Goal: Communication & Community: Answer question/provide support

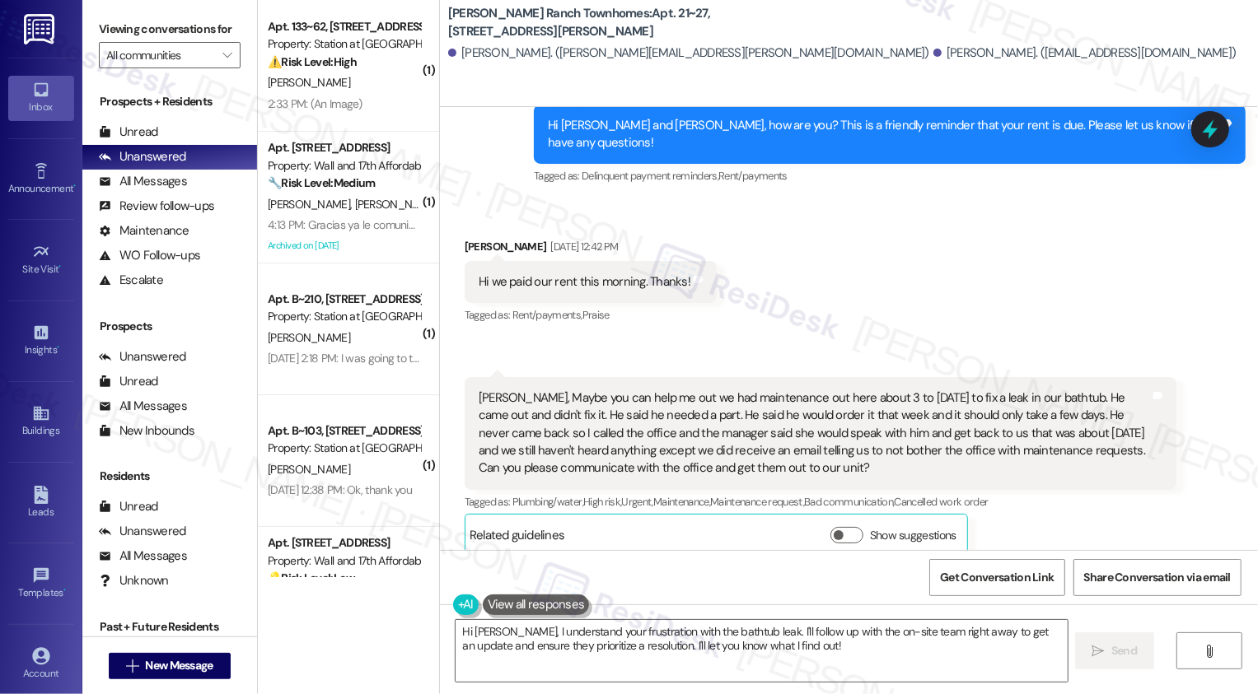
scroll to position [650, 0]
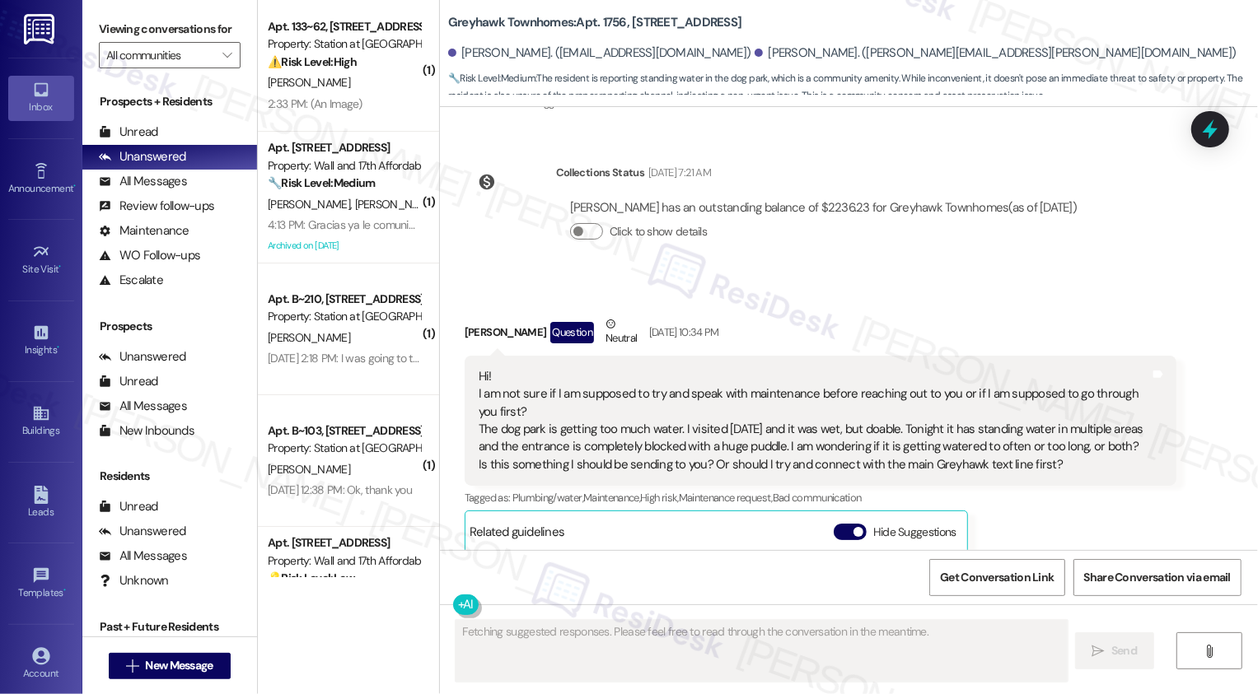
scroll to position [2475, 0]
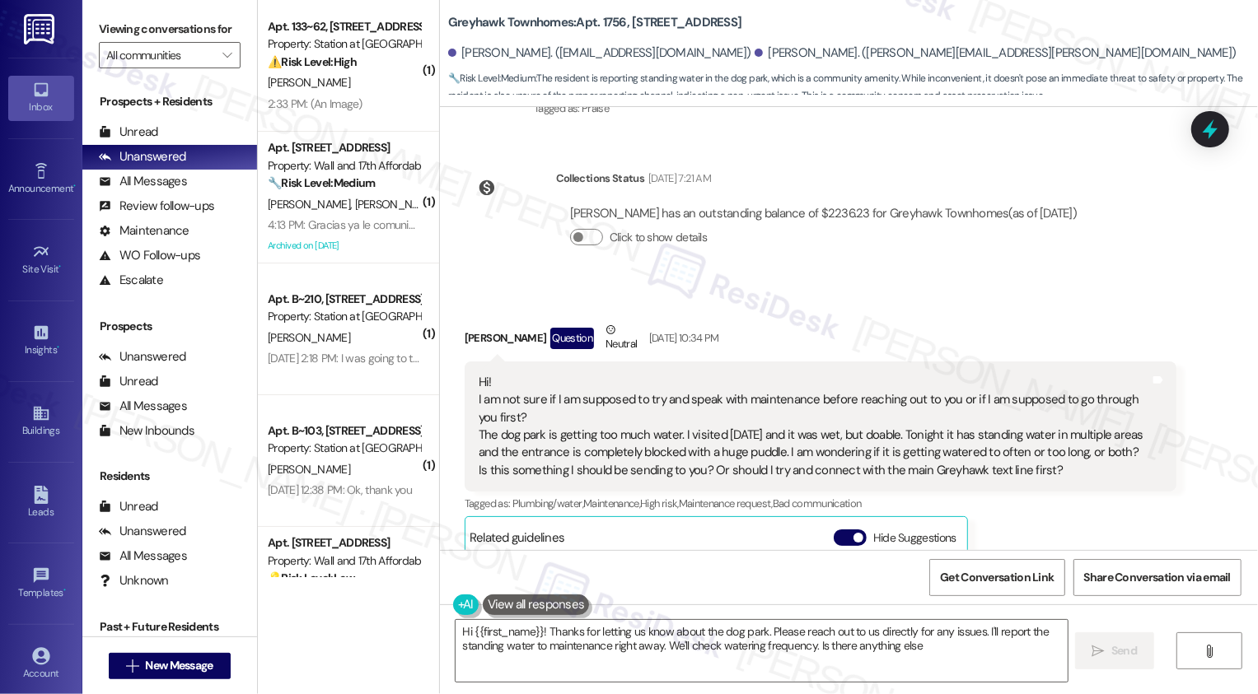
type textarea "Hi {{first_name}}! Thanks for letting us know about the dog park. Please reach …"
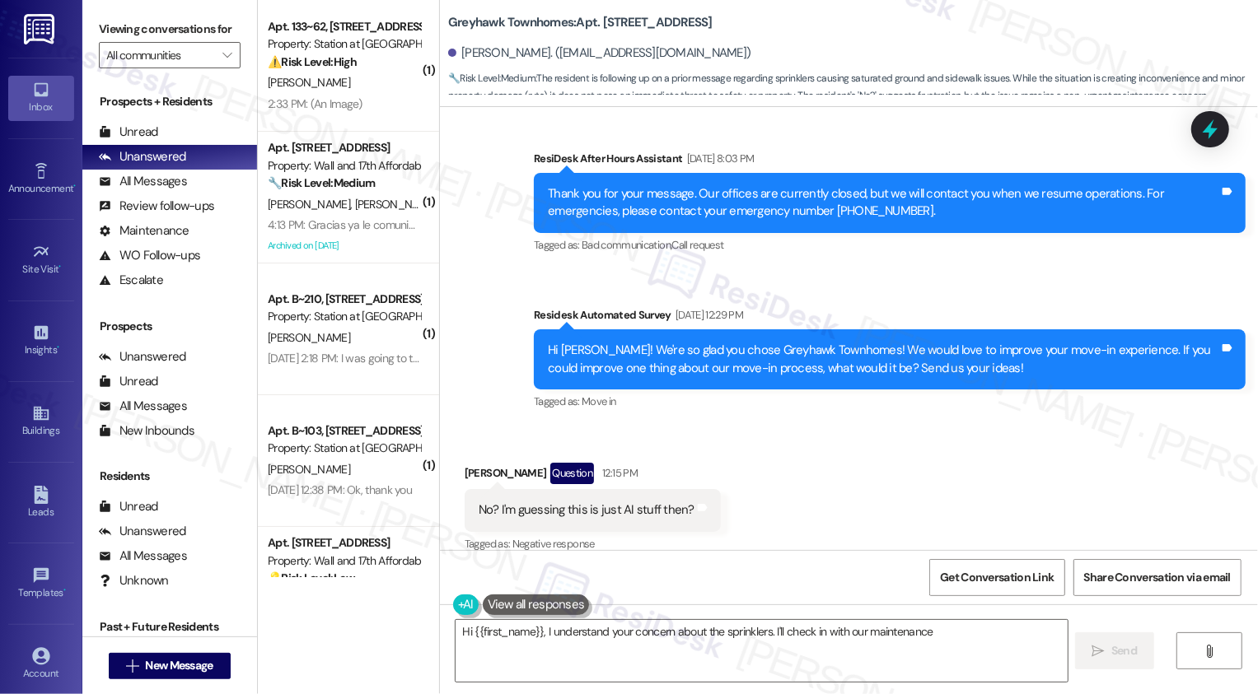
scroll to position [1651, 0]
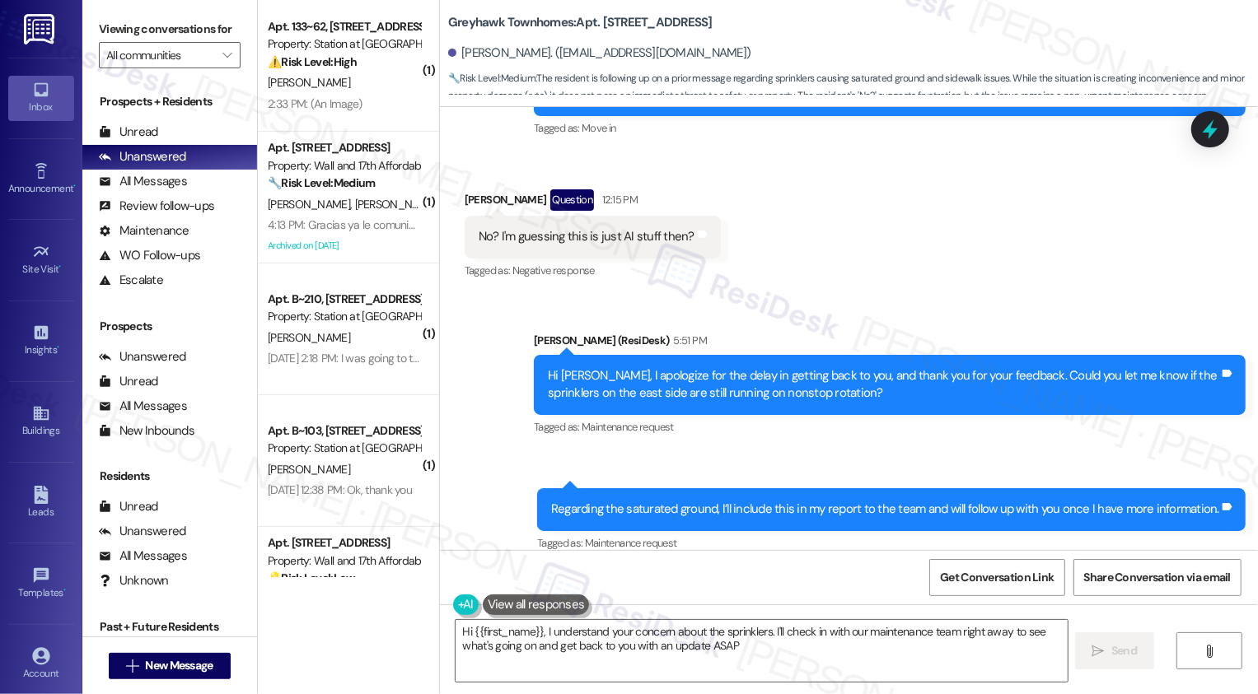
type textarea "Hi {{first_name}}, I understand your concern about the sprinklers. I'll check i…"
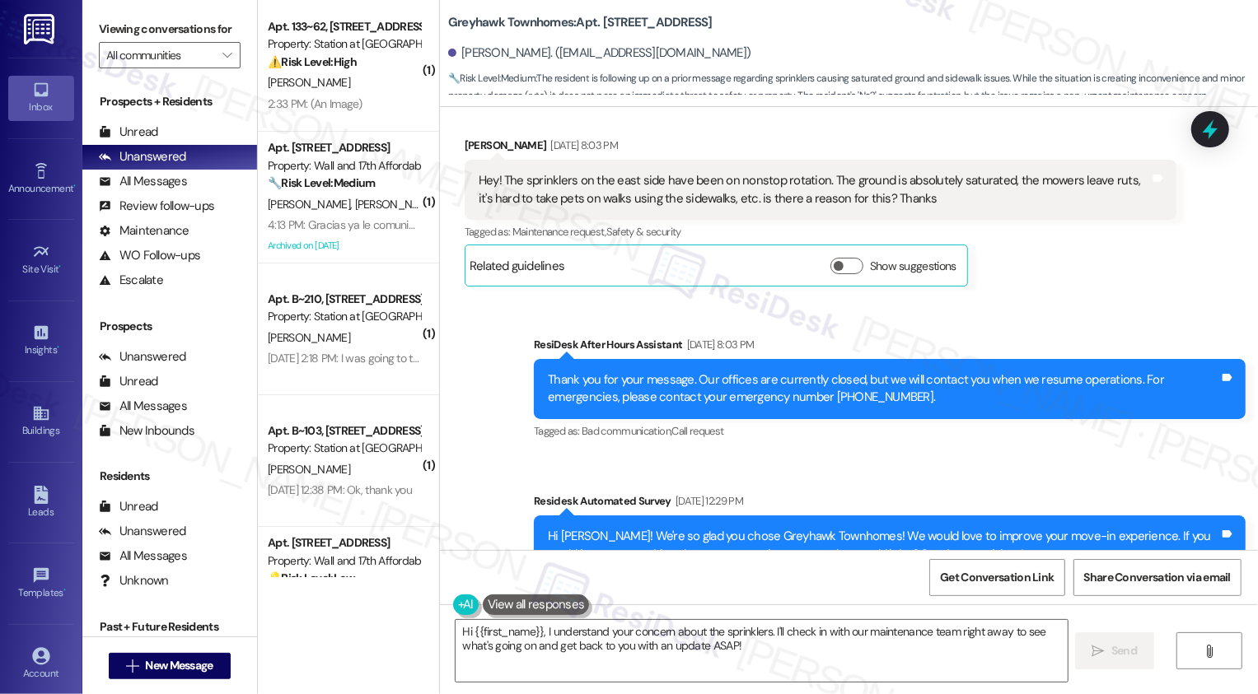
scroll to position [1155, 0]
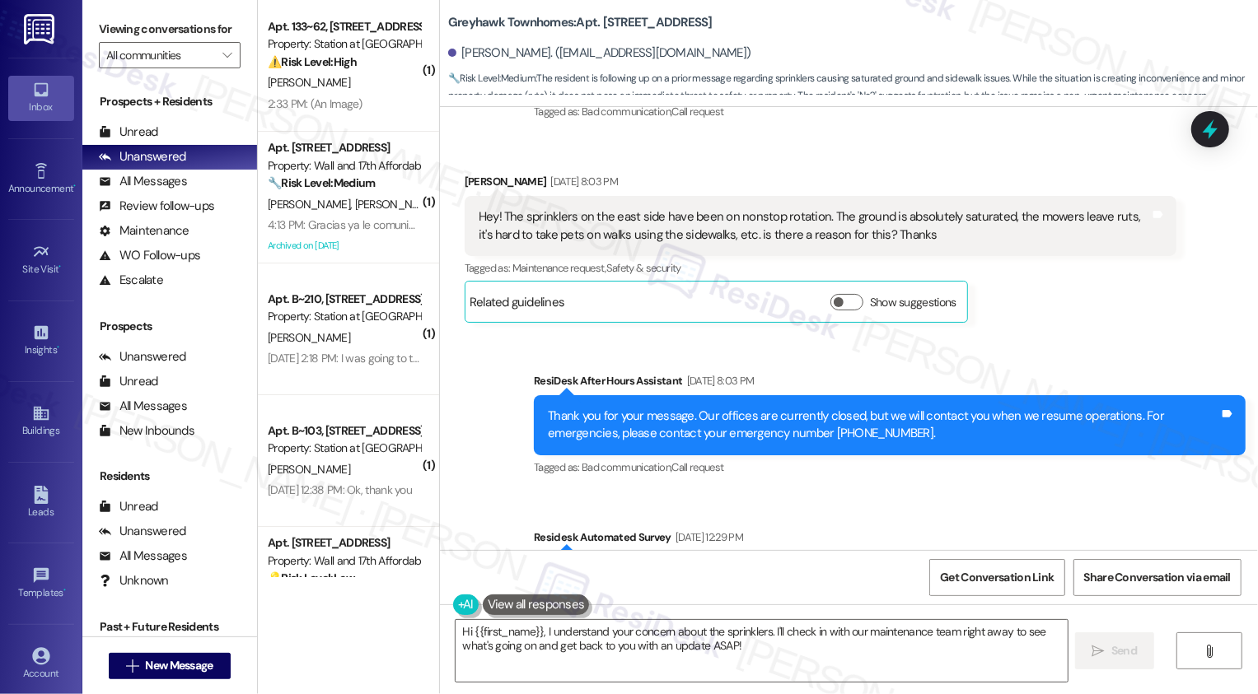
click at [661, 208] on div "Hey! The sprinklers on the east side have been on nonstop rotation. The ground …" at bounding box center [814, 225] width 671 height 35
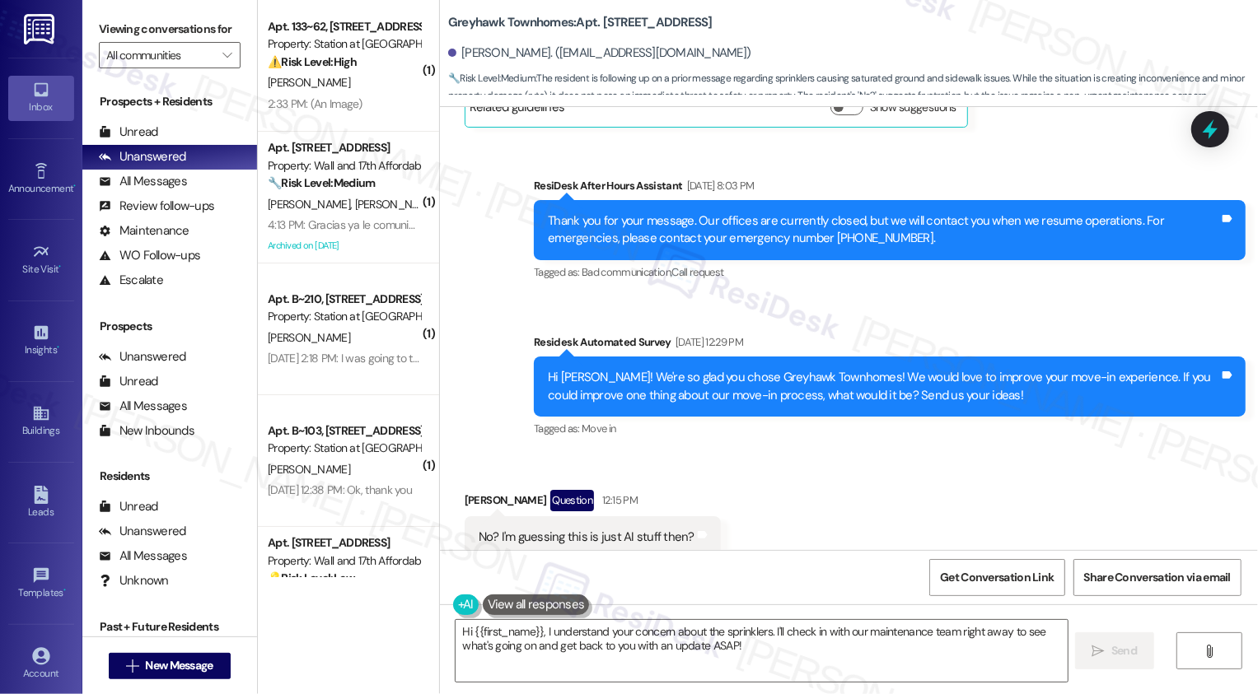
scroll to position [1651, 0]
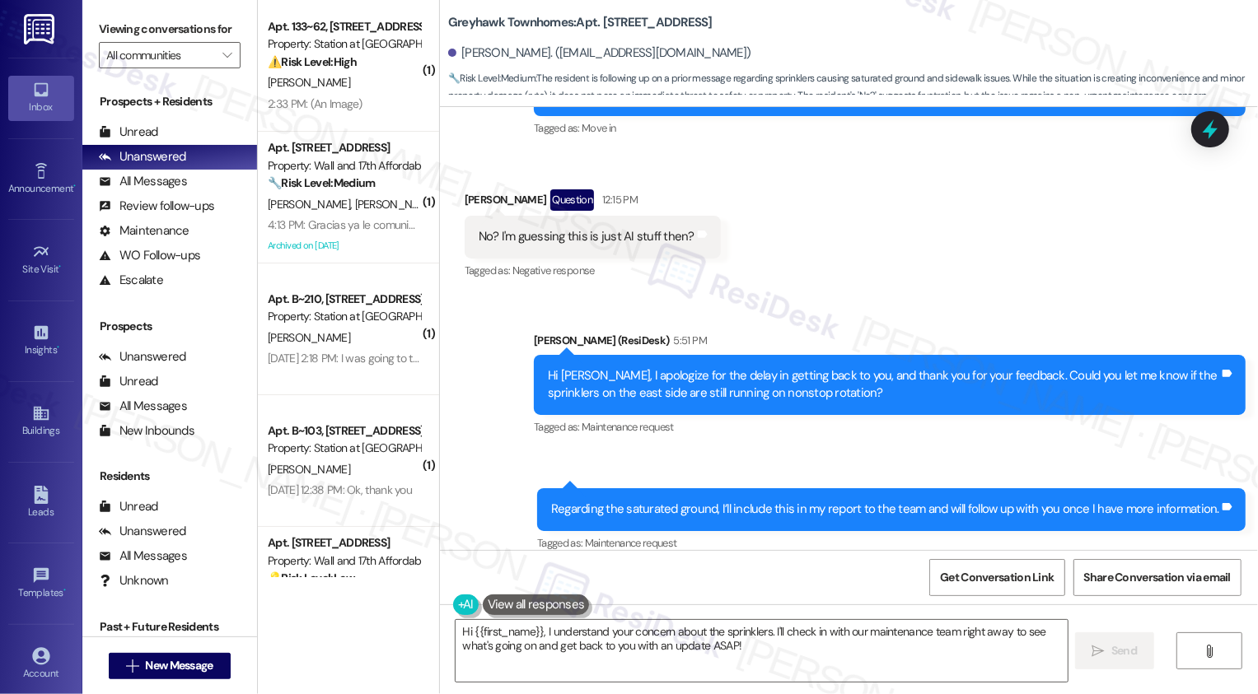
click at [732, 272] on div "Received via SMS [PERSON_NAME] Question 12:15 PM No? I'm guessing this is just …" at bounding box center [849, 223] width 818 height 143
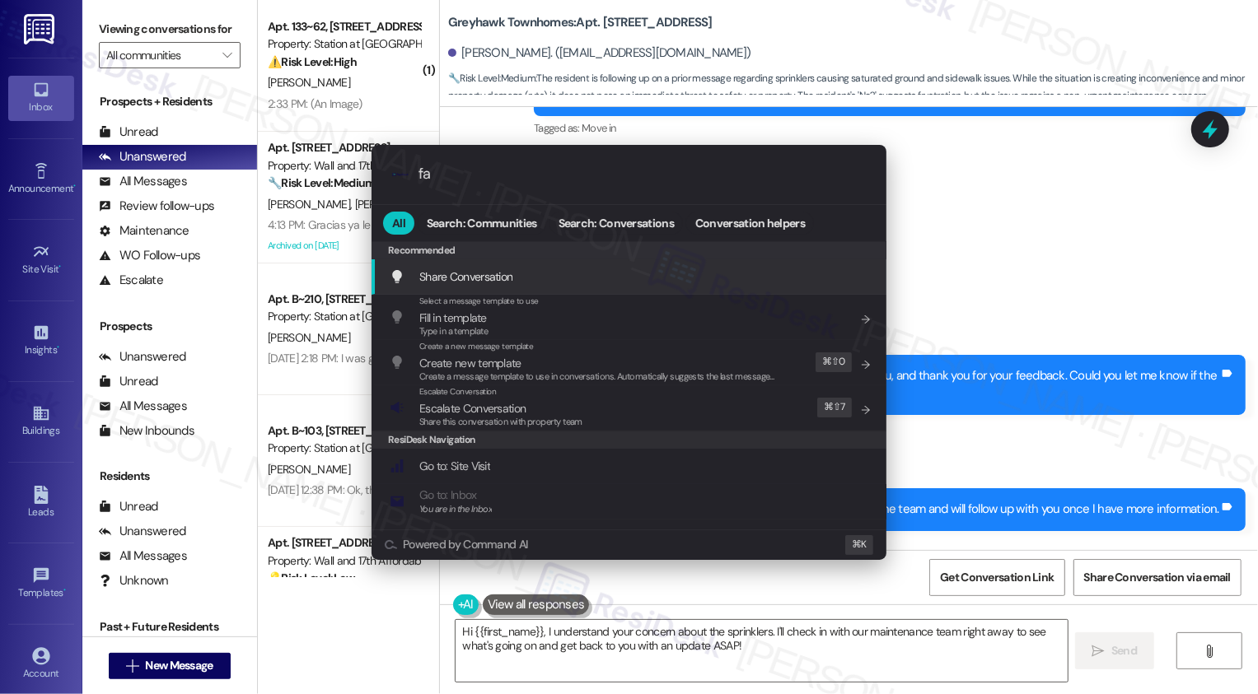
type input "faq"
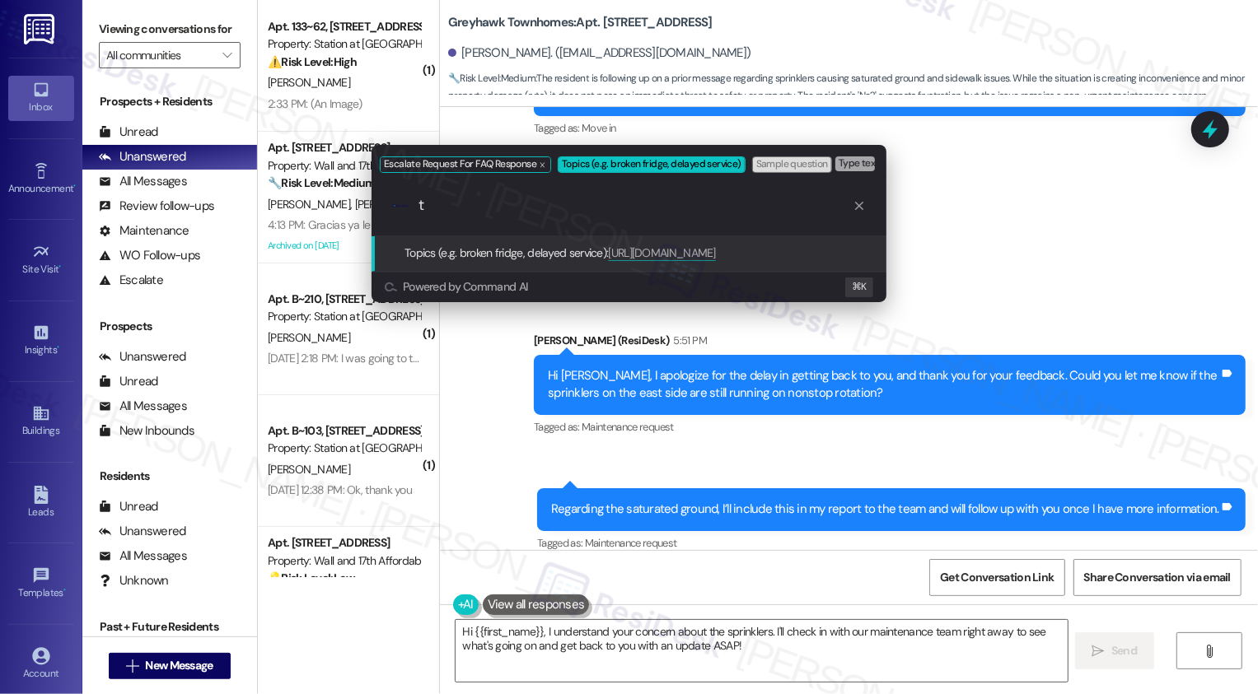
scroll to position [0, 0]
type input "test"
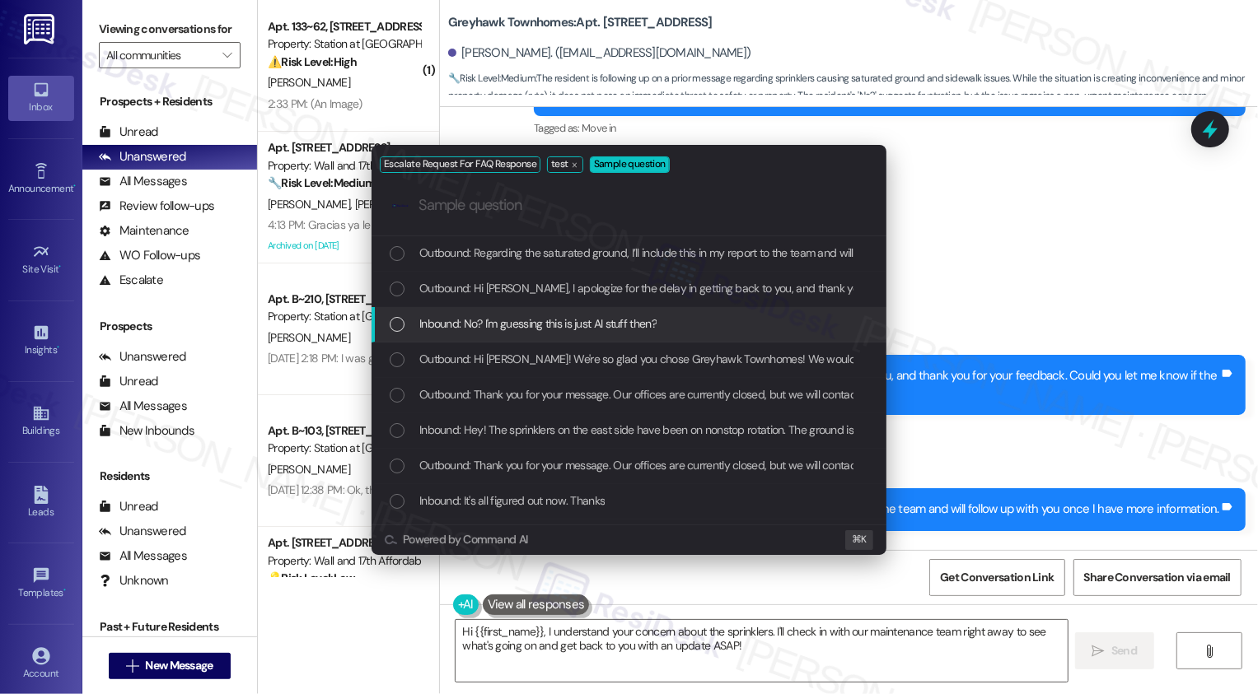
click at [680, 318] on div "Inbound: No? I'm guessing this is just AI stuff then?" at bounding box center [631, 324] width 482 height 18
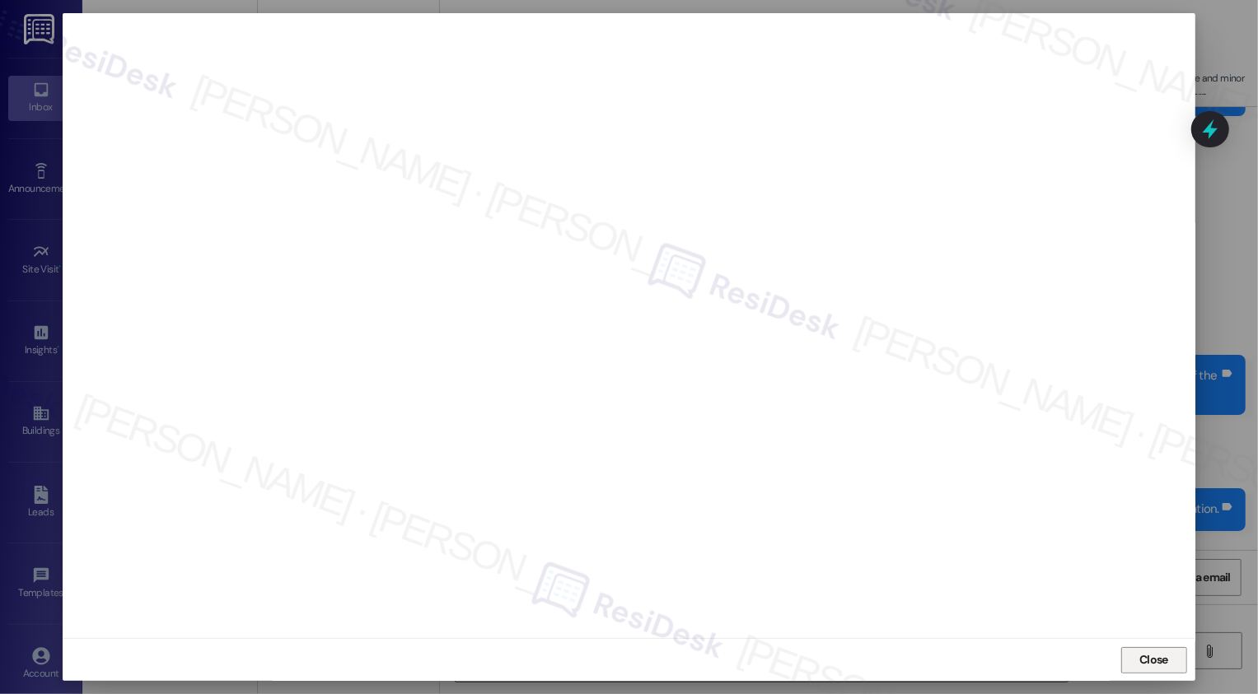
click at [1161, 661] on span "Close" at bounding box center [1153, 660] width 29 height 17
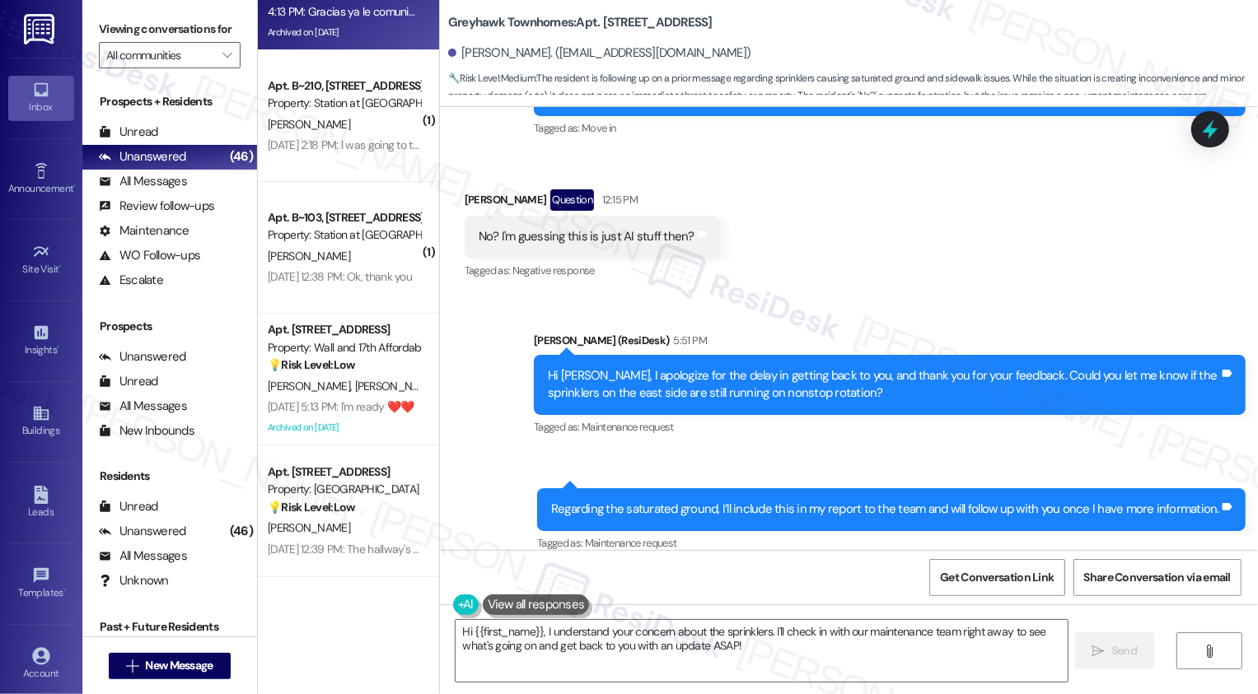
scroll to position [264, 0]
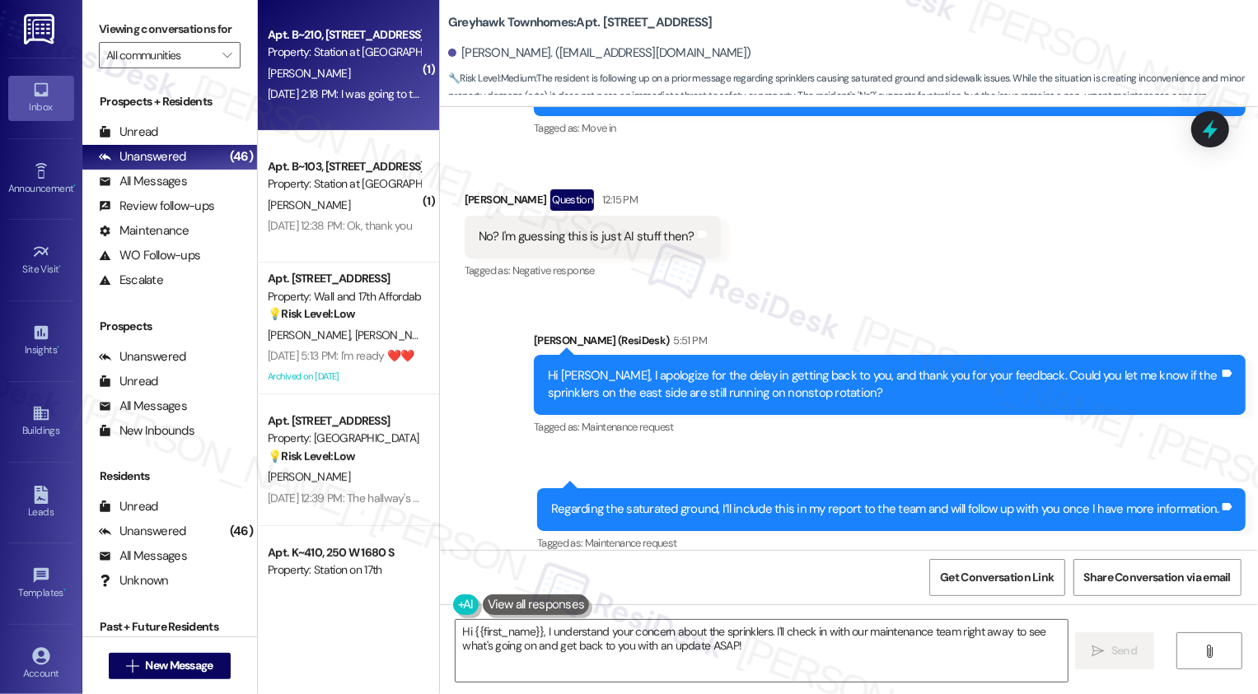
click at [358, 101] on div "[DATE] 2:18 PM: I was going to take a picture of the license plate but I wasn't…" at bounding box center [714, 93] width 893 height 15
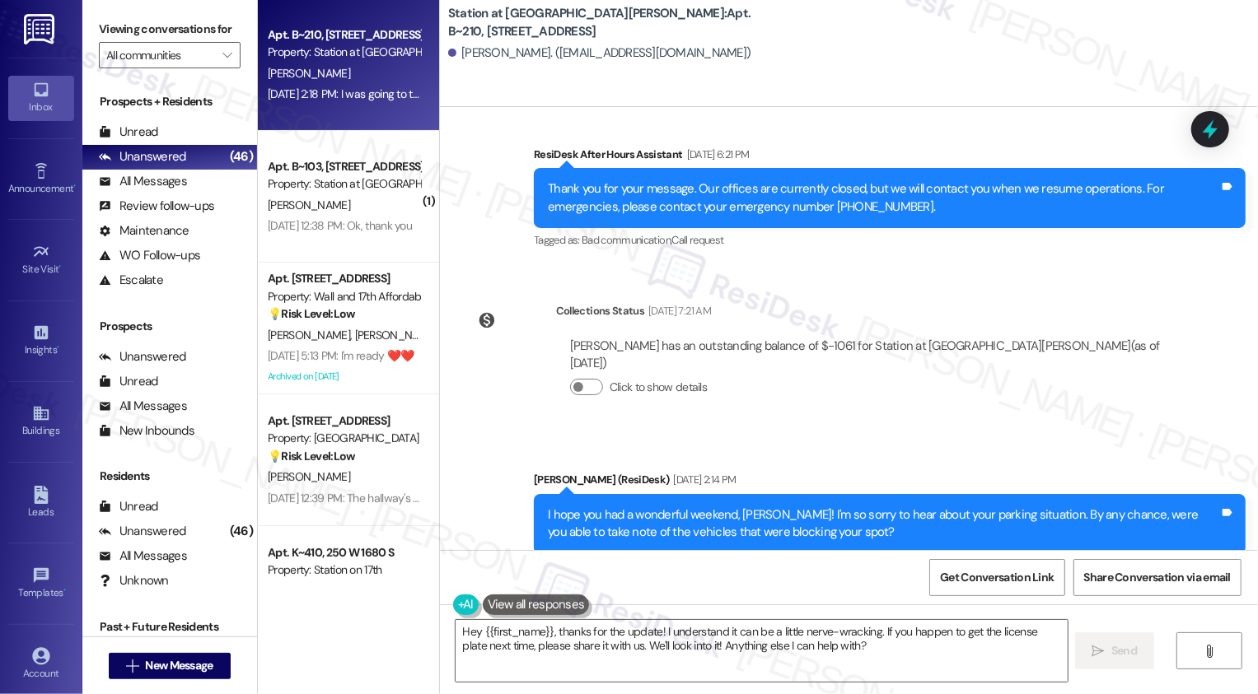
scroll to position [1010, 0]
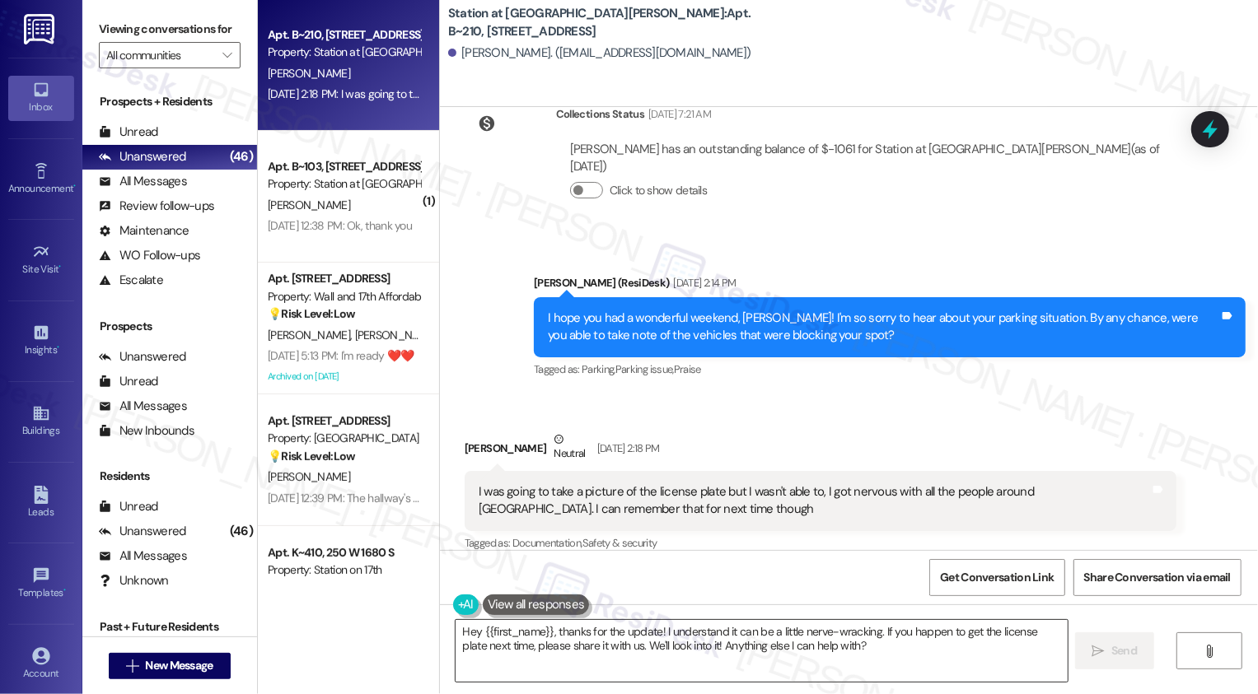
click at [574, 652] on textarea "Hey {{first_name}}, thanks for the update! I understand it can be a little nerv…" at bounding box center [762, 651] width 612 height 62
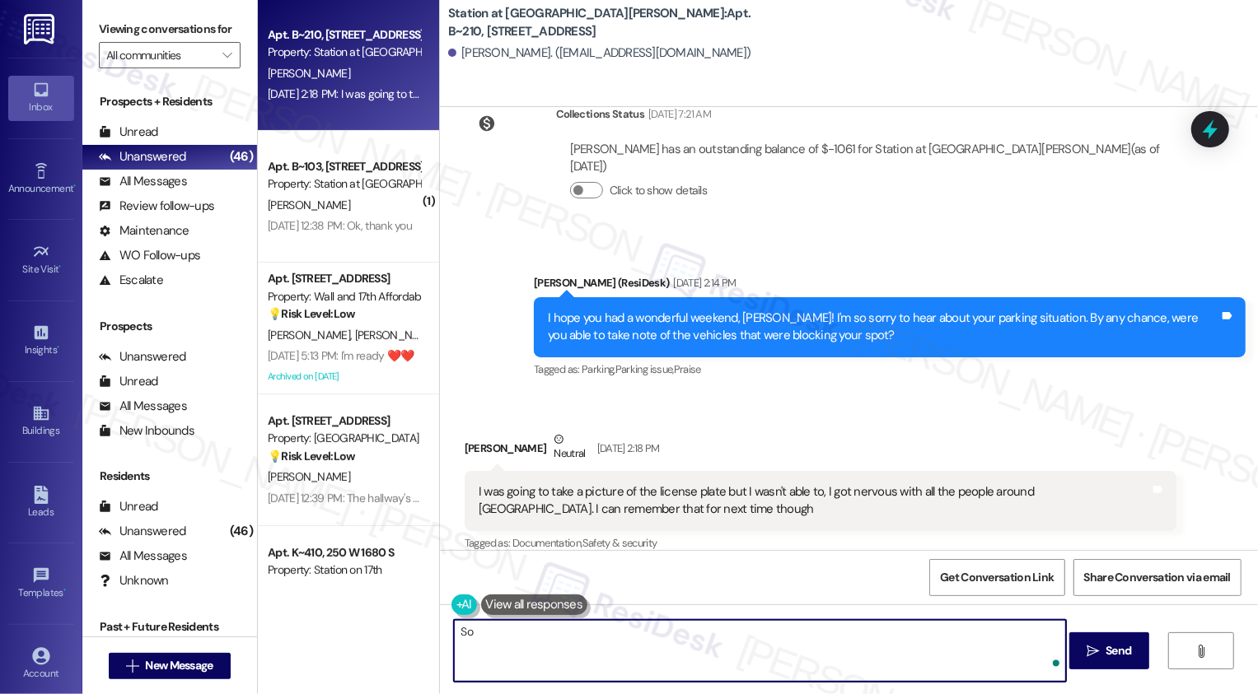
type textarea "S"
click at [647, 665] on textarea "I'm so sorry" at bounding box center [760, 651] width 612 height 62
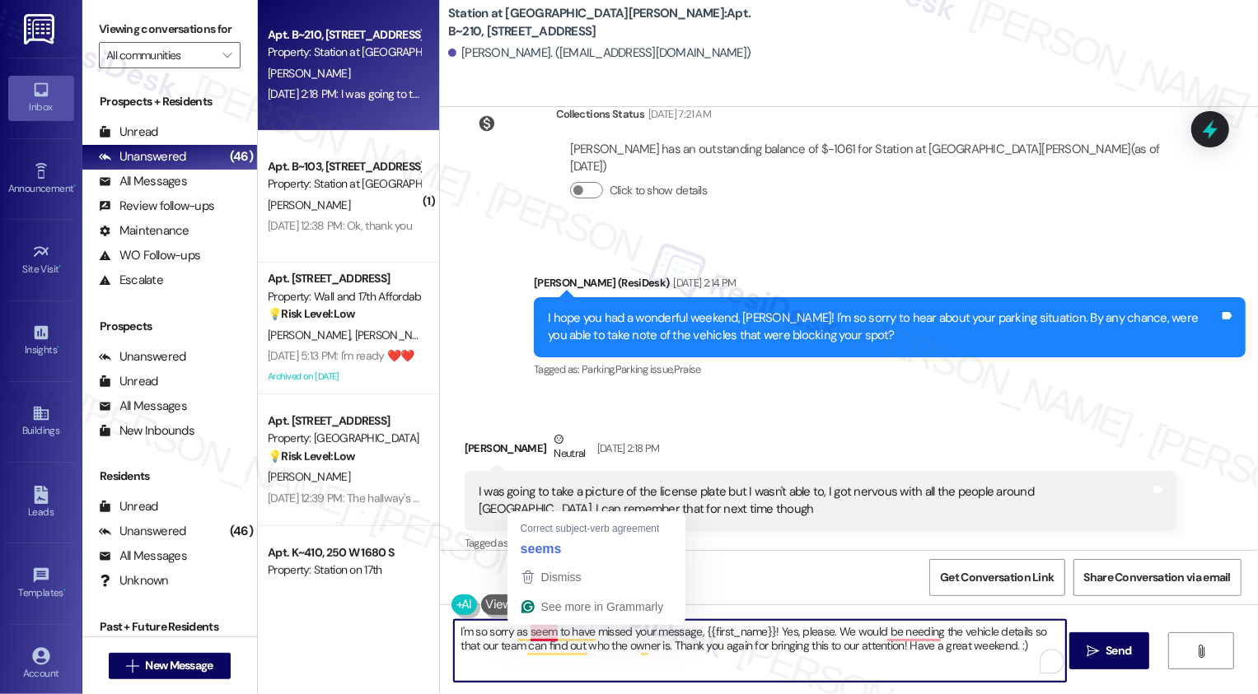
click at [523, 633] on textarea "I'm so sorry as seem to have missed your message, {{first_name}}! Yes, please. …" at bounding box center [760, 651] width 612 height 62
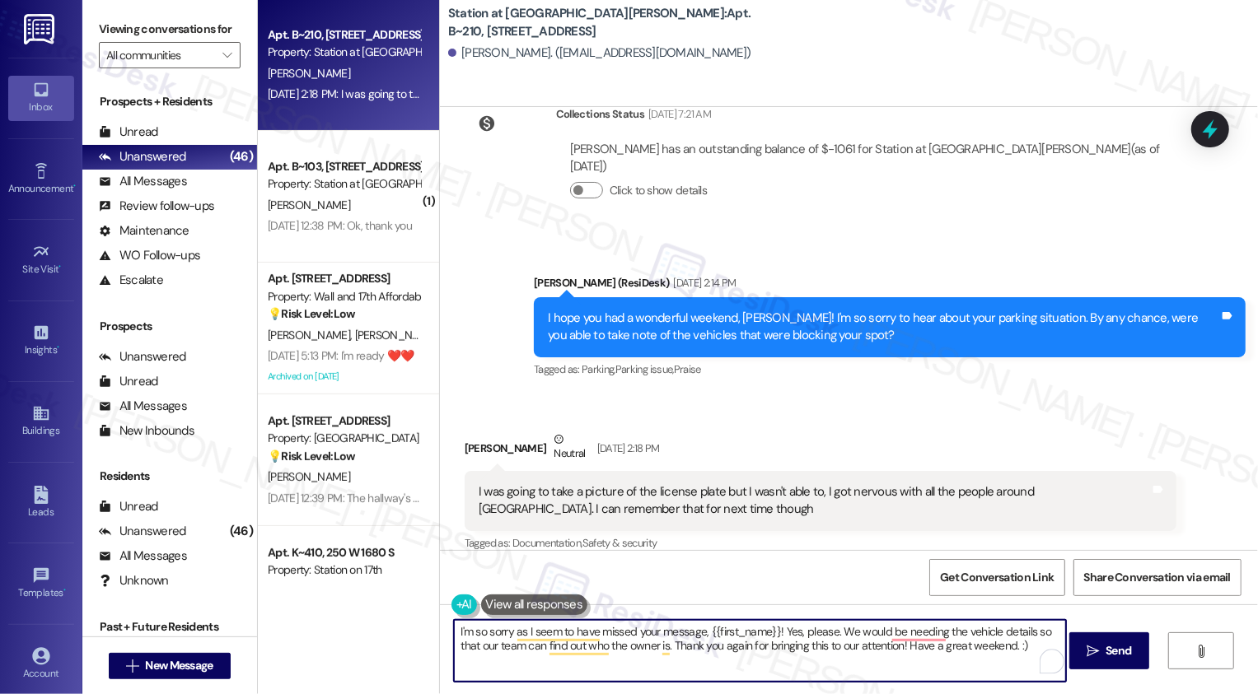
click at [477, 647] on textarea "I'm so sorry as I seem to have missed your message, {{first_name}}! Yes, please…" at bounding box center [760, 651] width 612 height 62
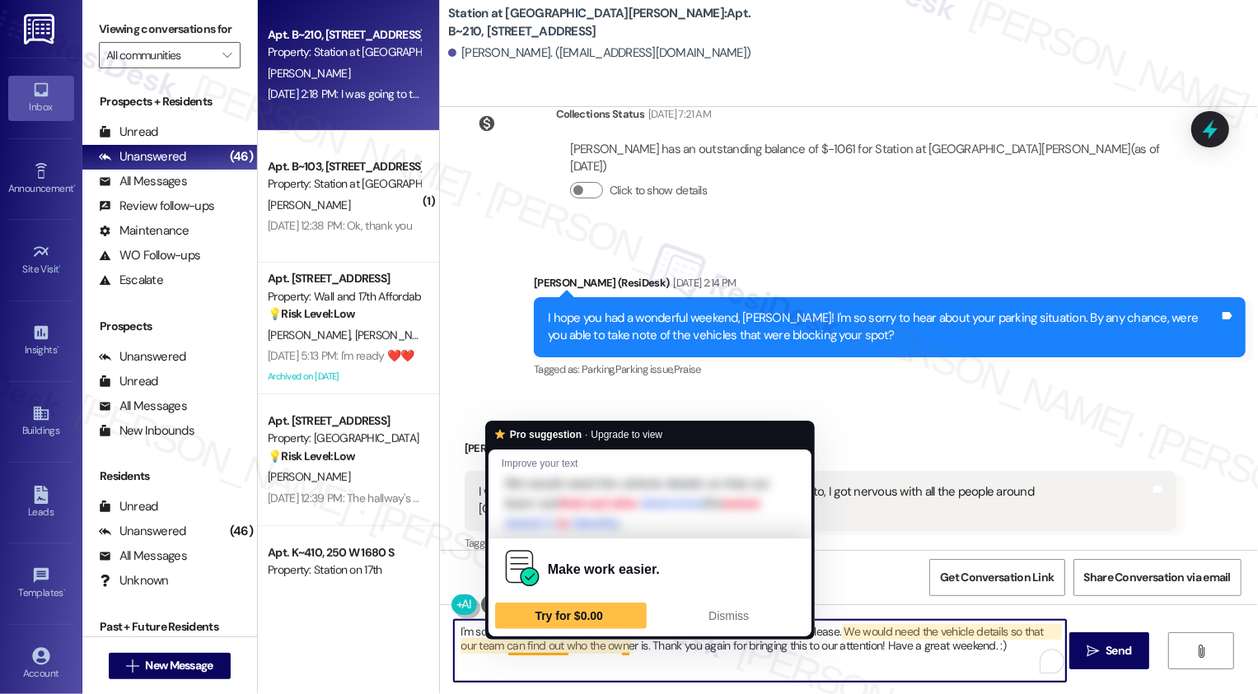
click at [605, 649] on textarea "I'm so sorry as I seem to have missed your message, {{first_name}}! Yes, please…" at bounding box center [760, 651] width 612 height 62
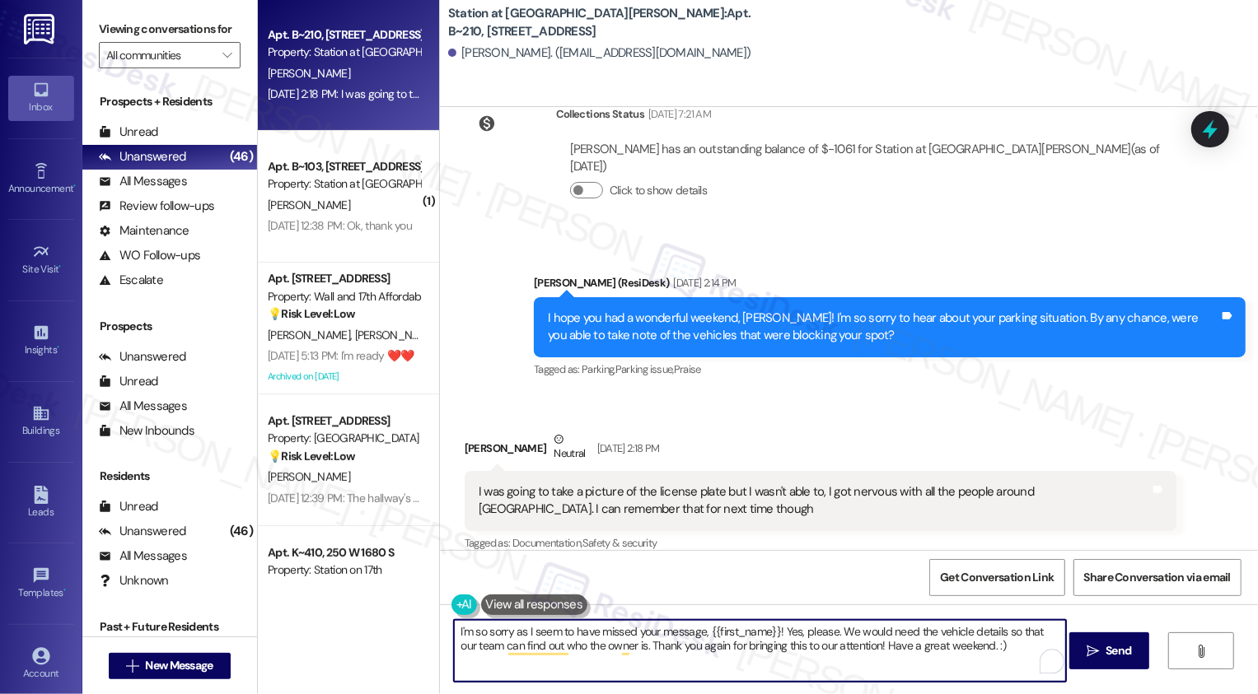
click at [687, 649] on textarea "I'm so sorry as I seem to have missed your message, {{first_name}}! Yes, please…" at bounding box center [760, 651] width 612 height 62
type textarea "I'm so sorry as I seem to have missed your message, {{first_name}}! Yes, please…"
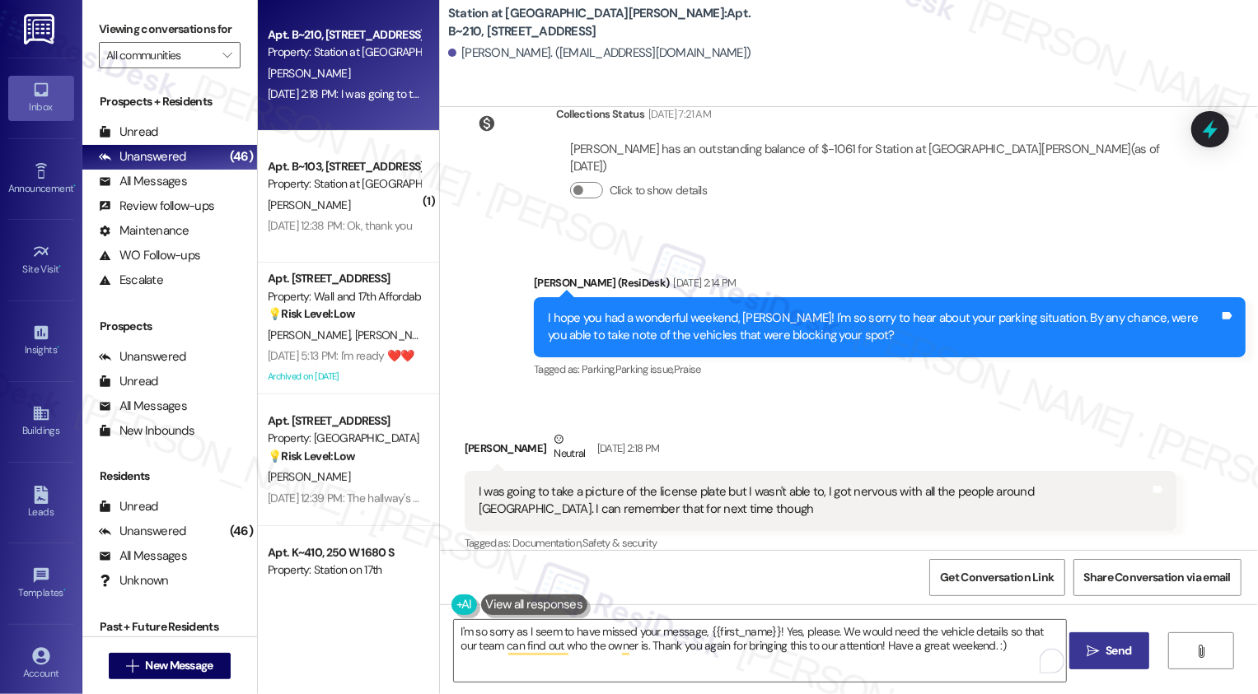
click at [1109, 654] on span "Send" at bounding box center [1118, 651] width 26 height 17
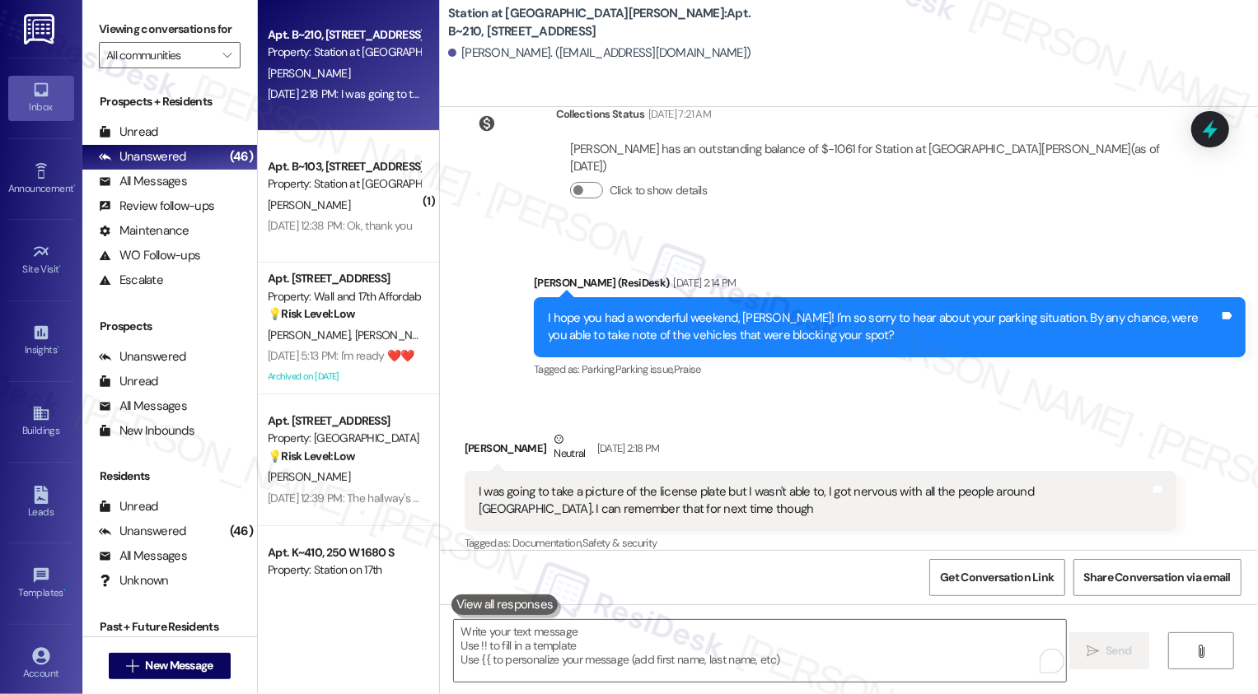
scroll to position [1142, 0]
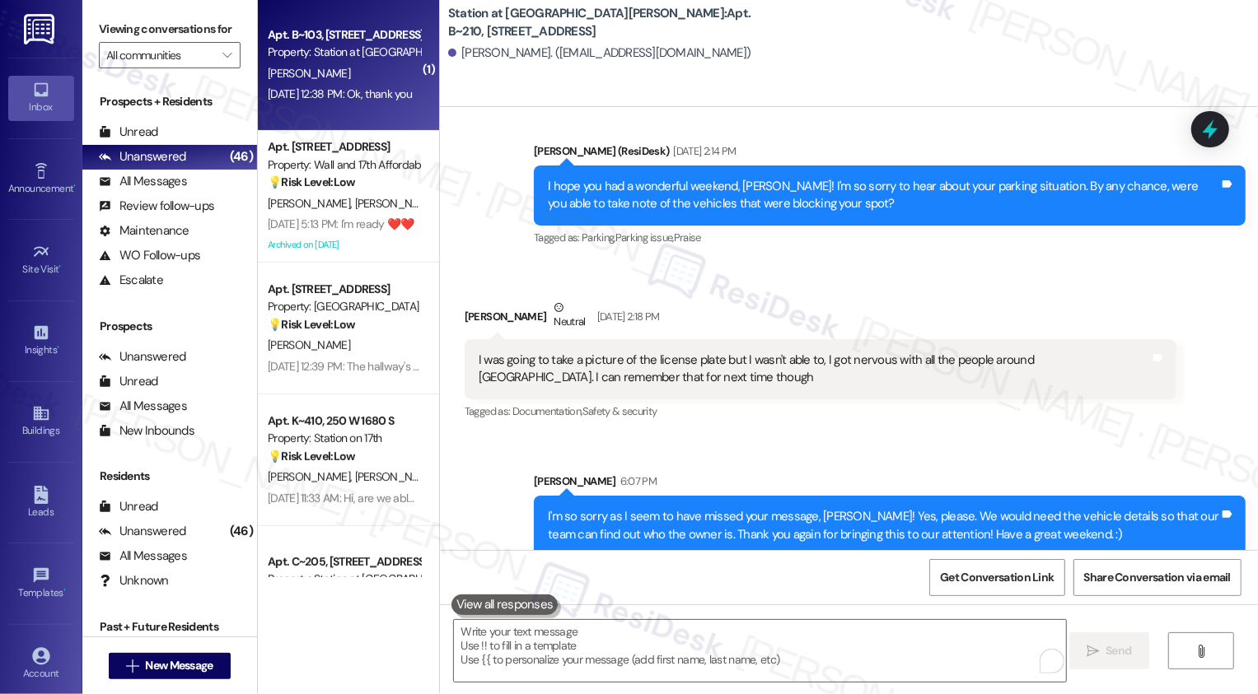
click at [381, 108] on div "Apt. B~103, 2229 North 100 West Property: Station at Park Meadows J. Fehlman Se…" at bounding box center [348, 65] width 181 height 132
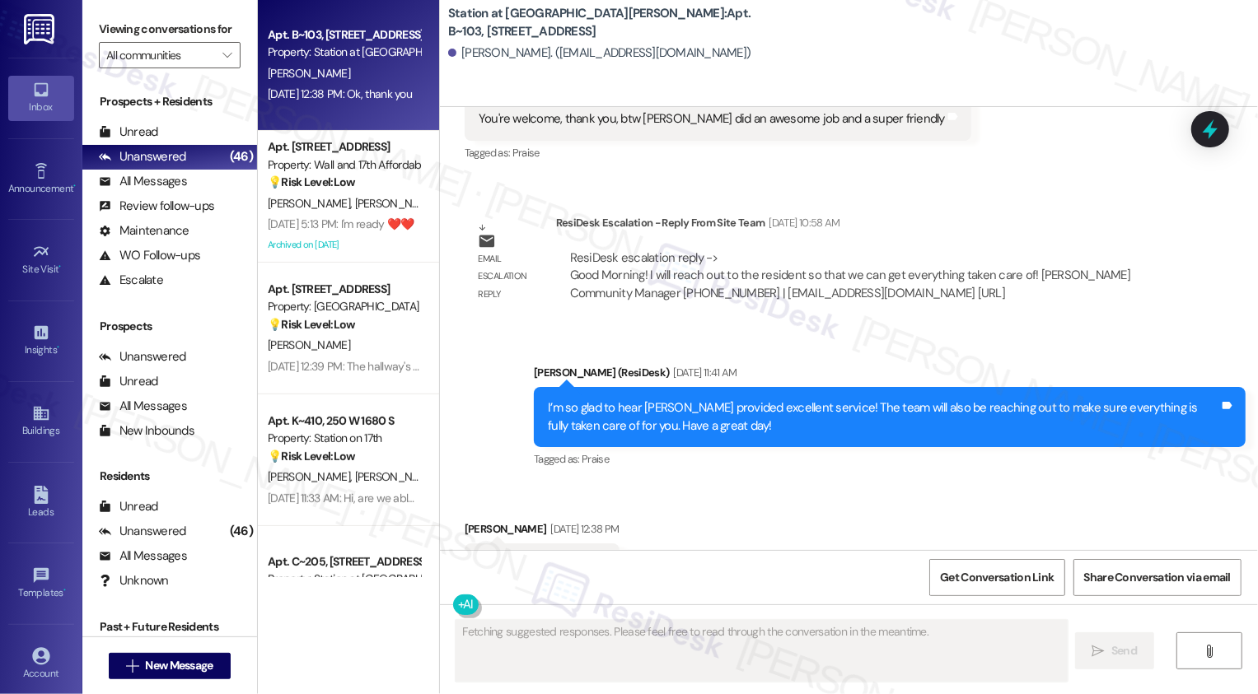
scroll to position [3973, 0]
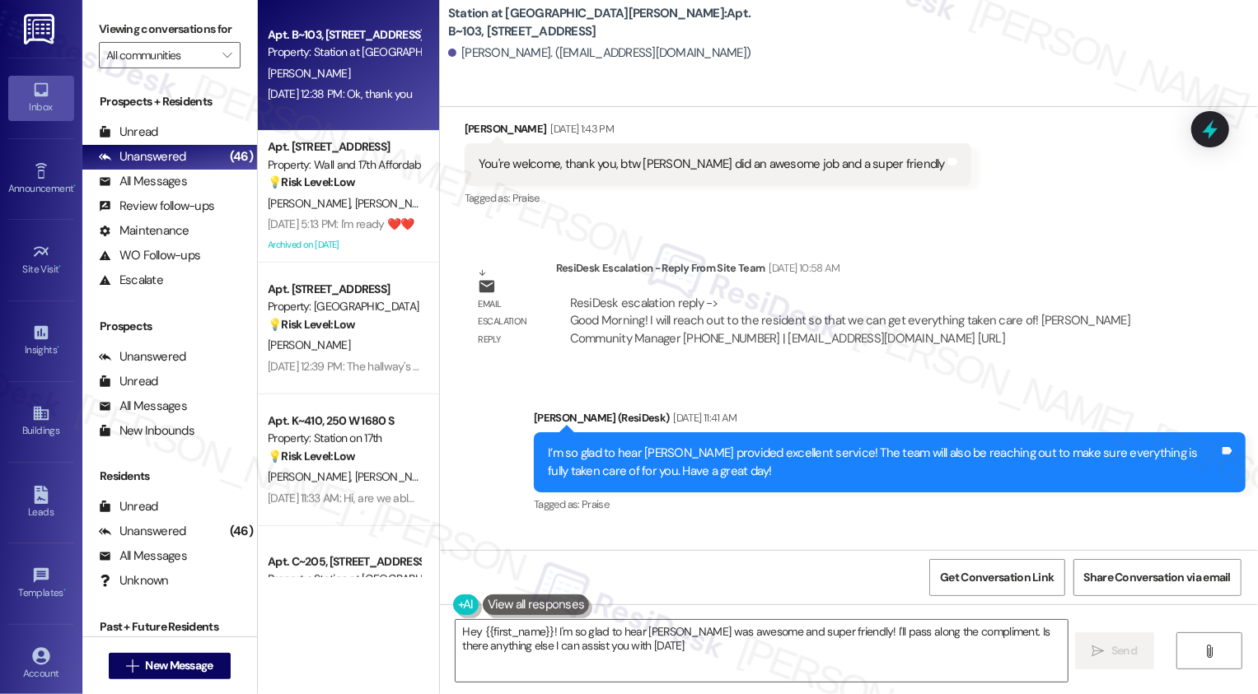
type textarea "Hey {{first_name}}! I'm so glad to hear Blake was awesome and super friendly! I…"
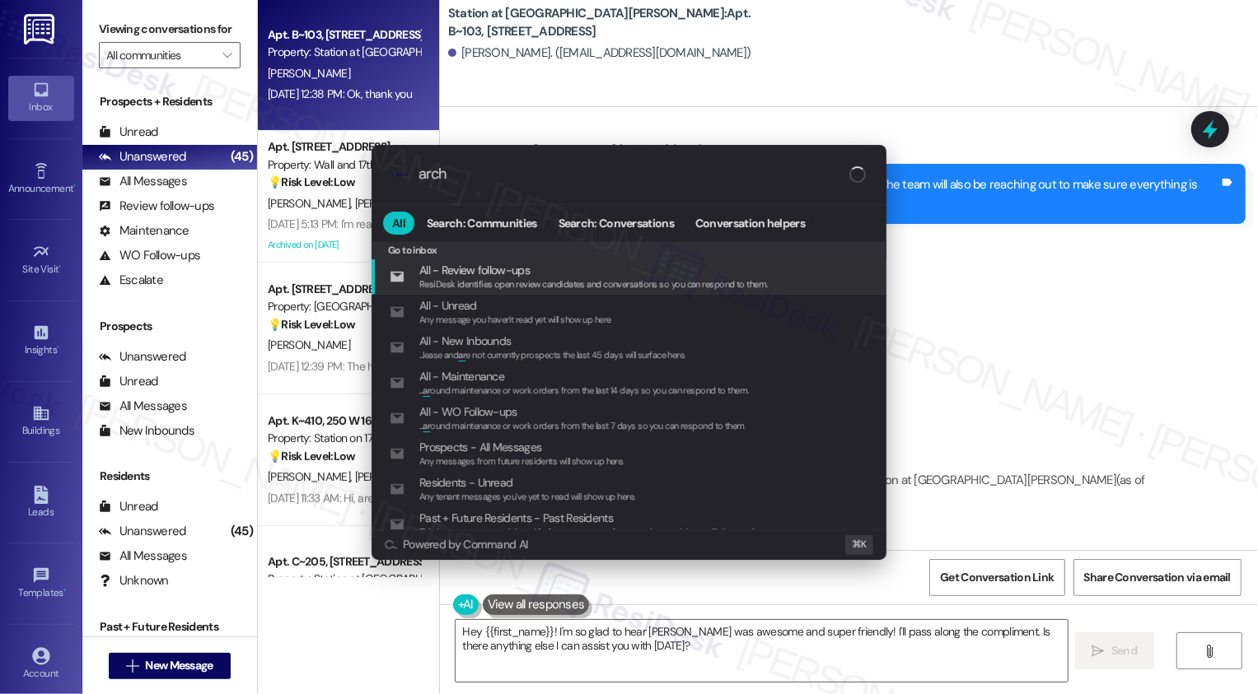
type input "archi"
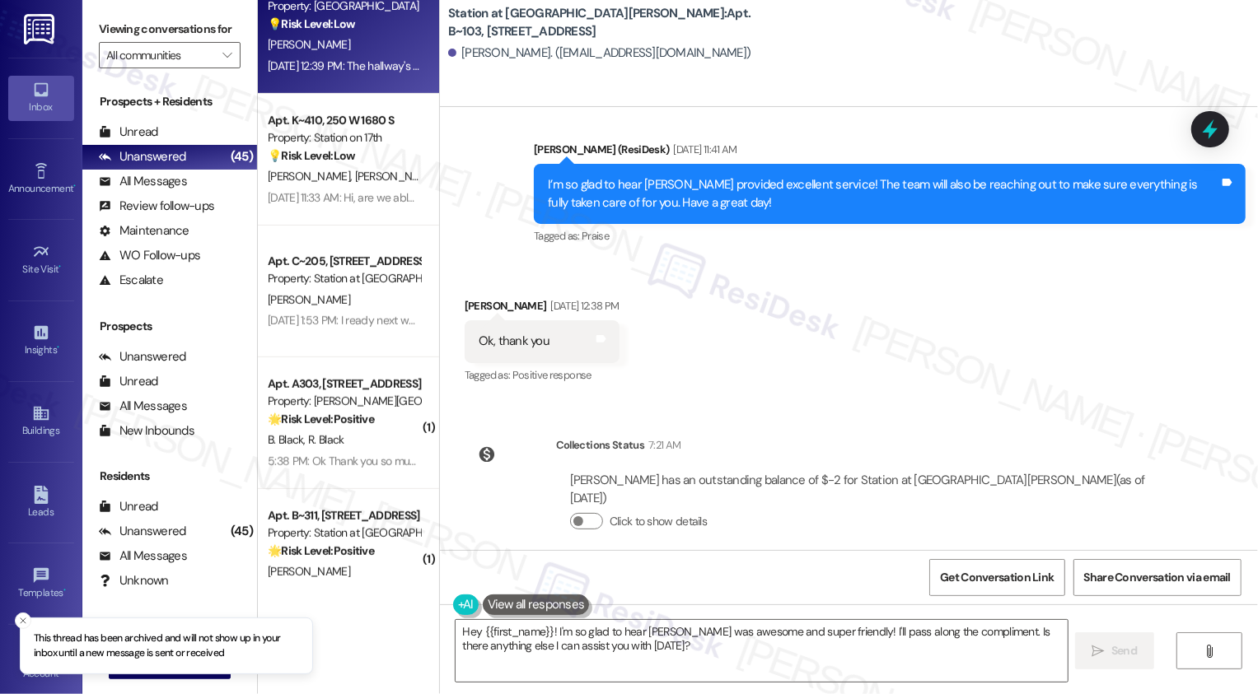
scroll to position [568, 0]
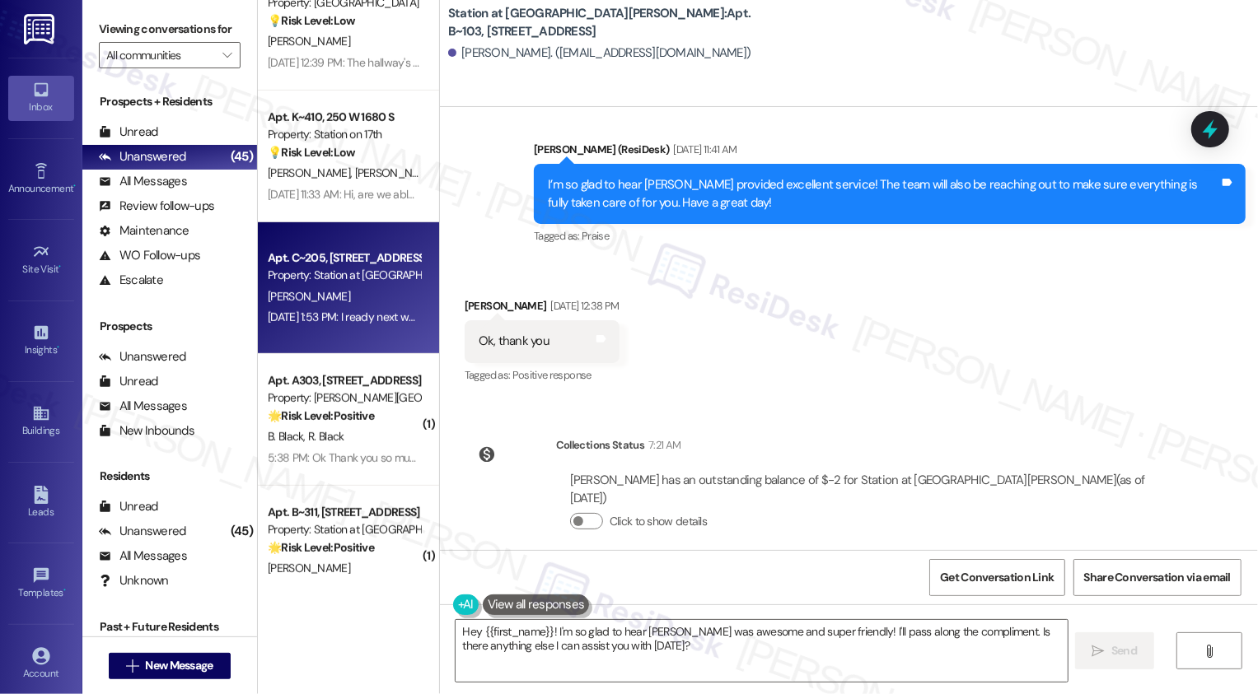
click at [369, 330] on div "Apt. C~205, 2229 North 100 West Property: Station at Park Meadows A. Clemente S…" at bounding box center [348, 288] width 181 height 132
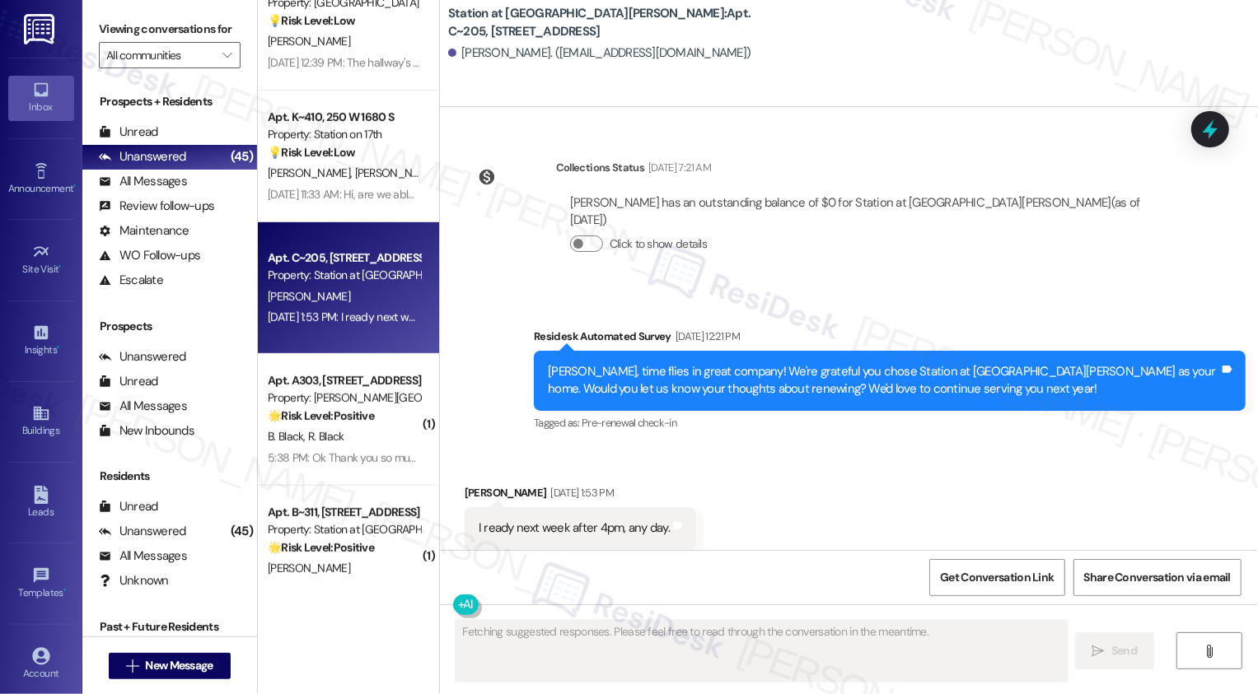
scroll to position [2419, 0]
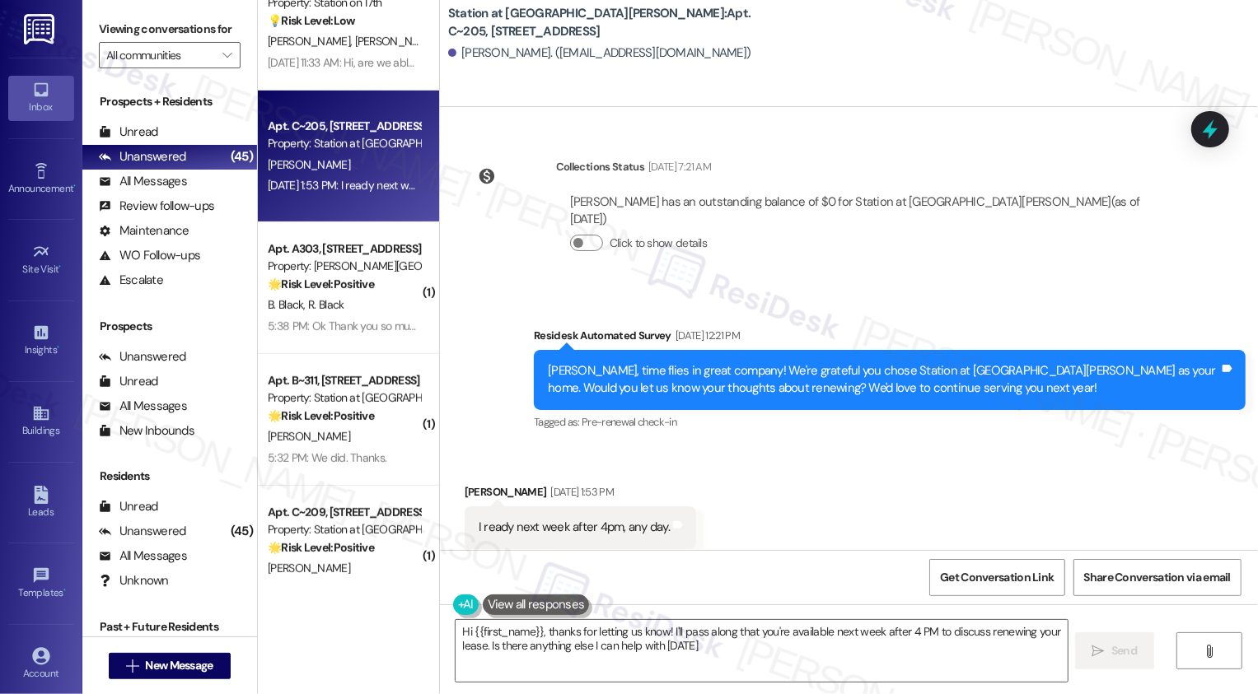
type textarea "Hi {{first_name}}, thanks for letting us know! I'll pass along that you're avai…"
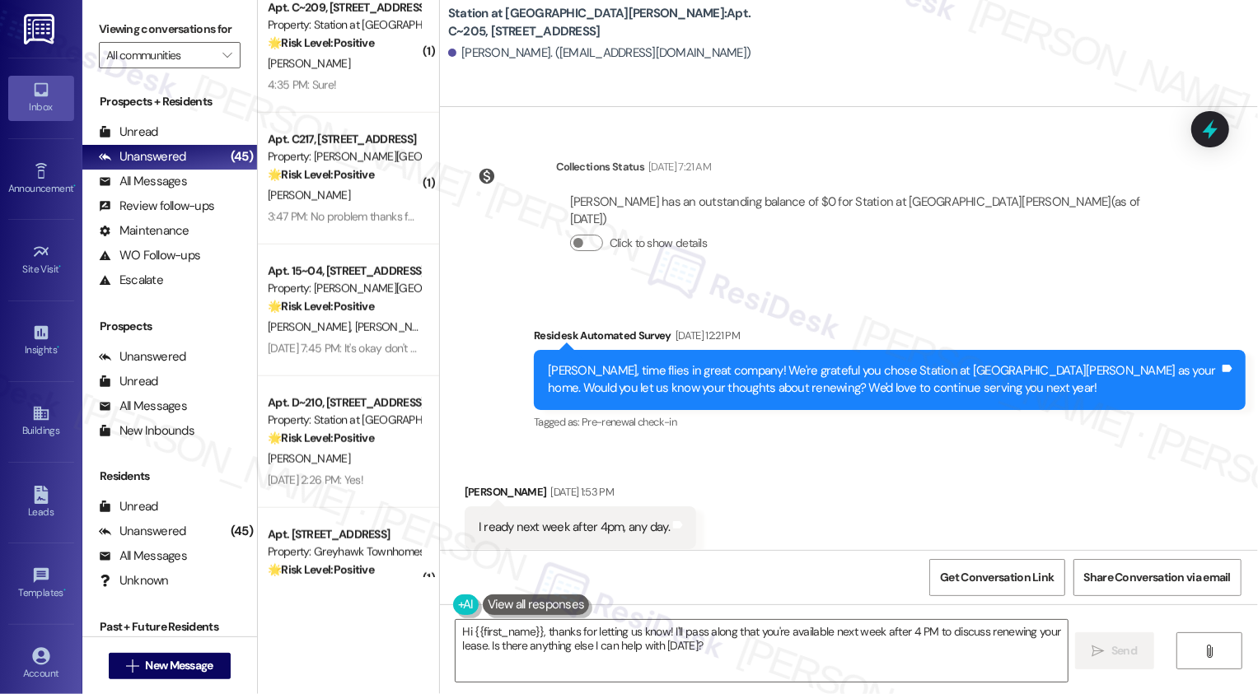
scroll to position [965, 0]
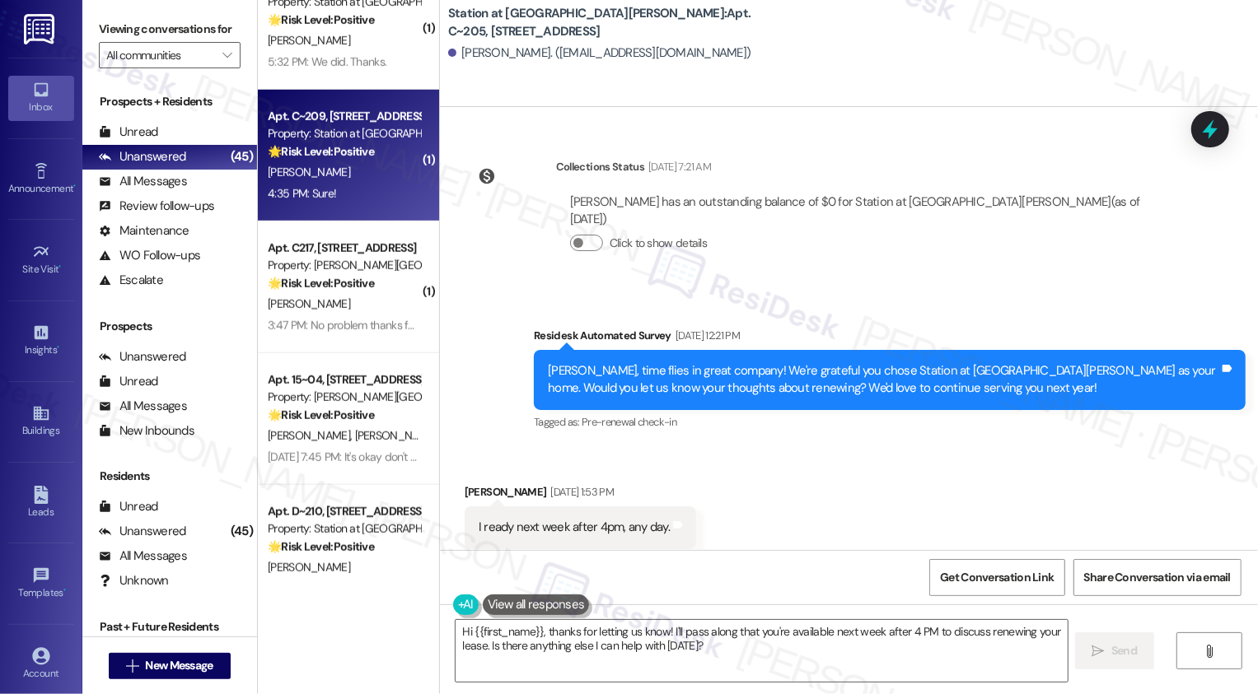
click at [353, 185] on div "4:35 PM: Sure! 4:35 PM: Sure!" at bounding box center [344, 194] width 156 height 21
type textarea "Fetching suggested responses. Please feel free to read through the conversation…"
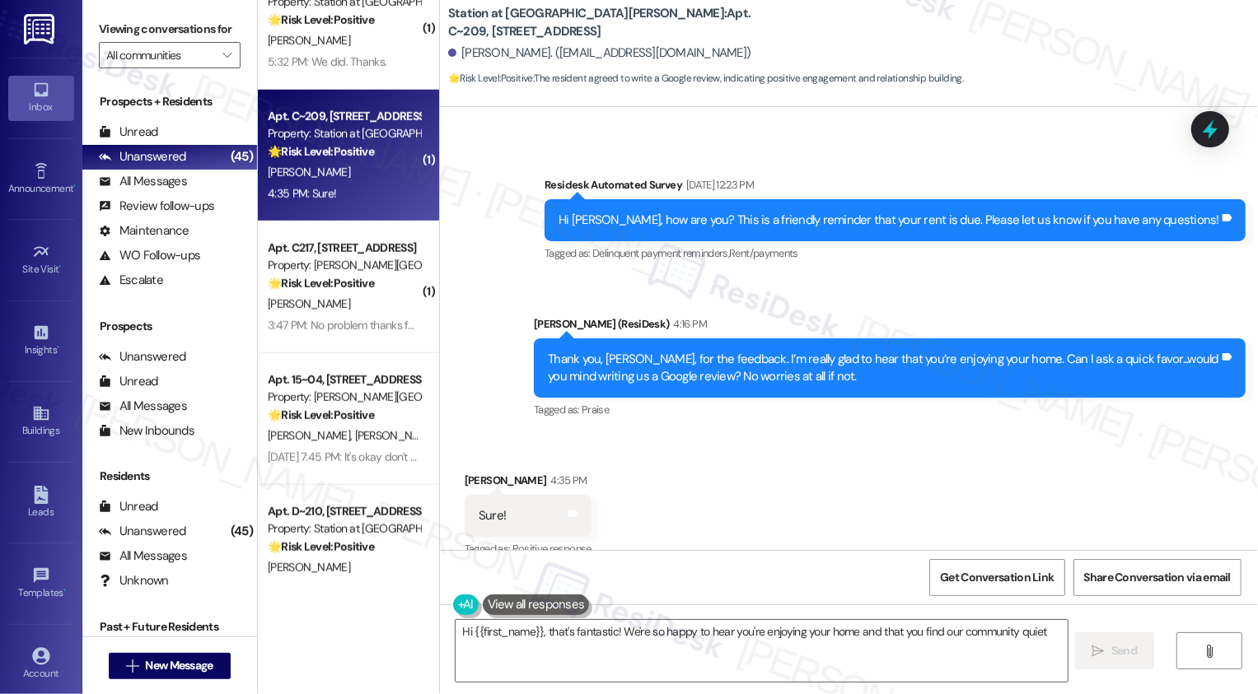
scroll to position [1185, 0]
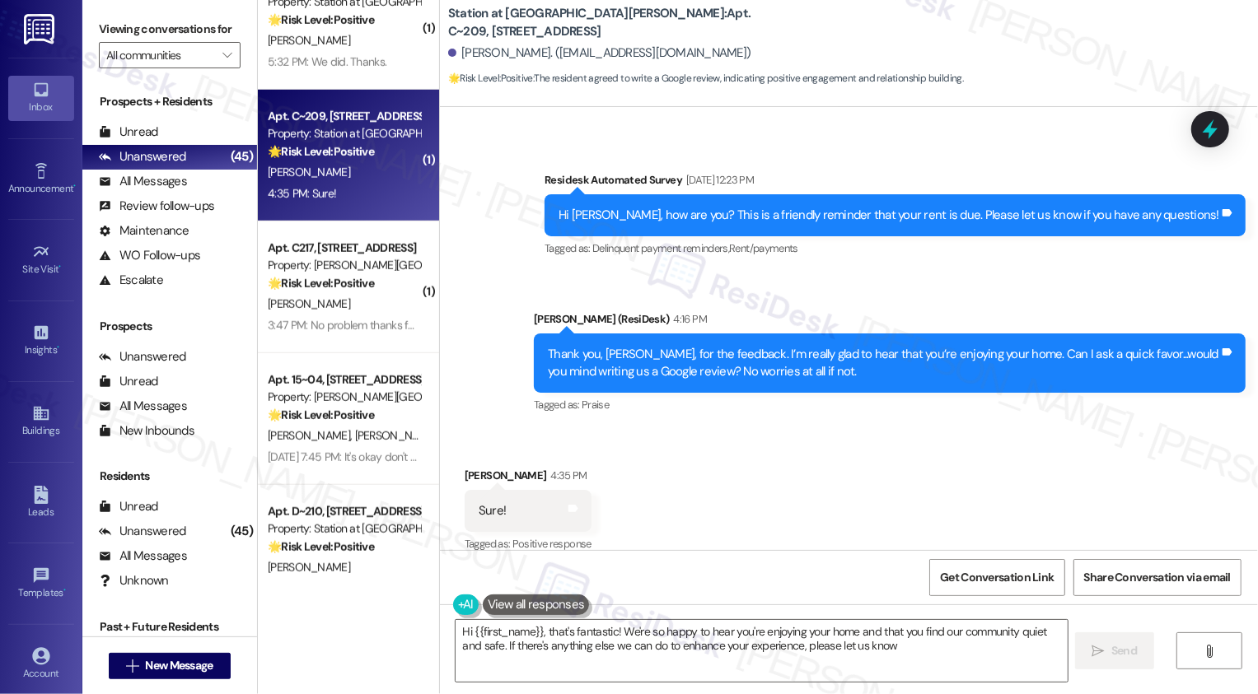
type textarea "Hi {{first_name}}, that's fantastic! We're so happy to hear you're enjoying you…"
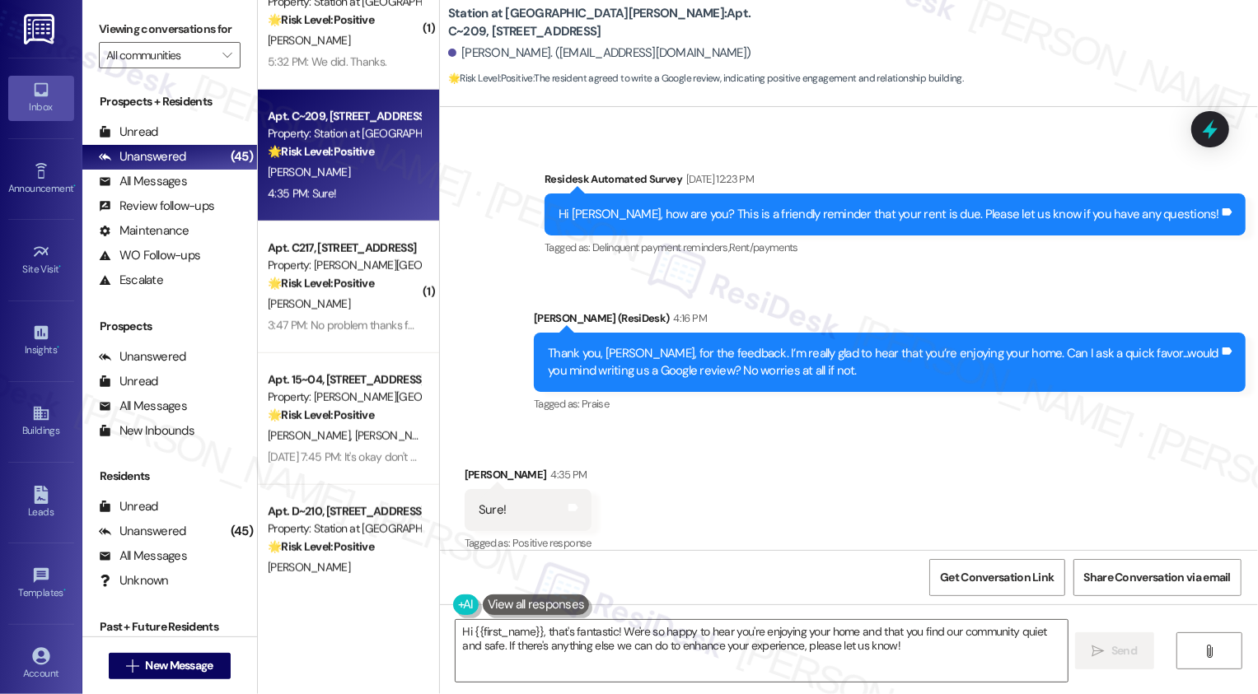
click at [604, 345] on div "Thank you, Daina, for the feedback. I’m really glad to hear that you’re enjoyin…" at bounding box center [883, 362] width 671 height 35
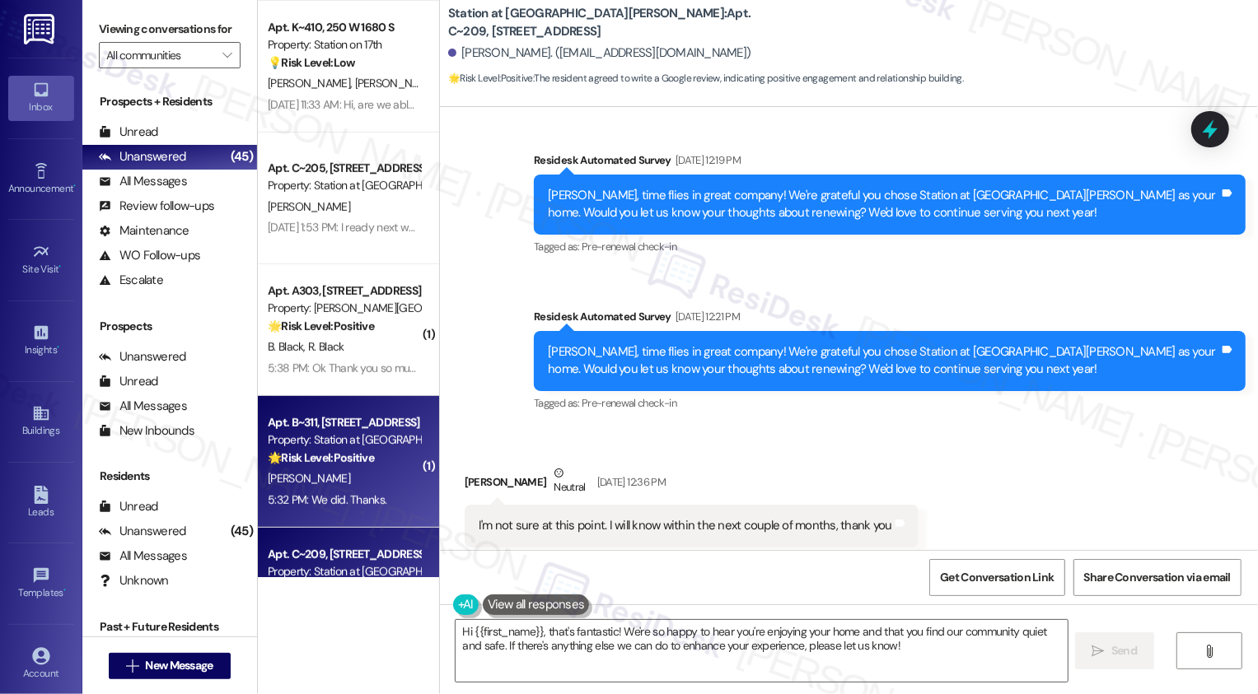
scroll to position [516, 0]
